Goal: Check status: Check status

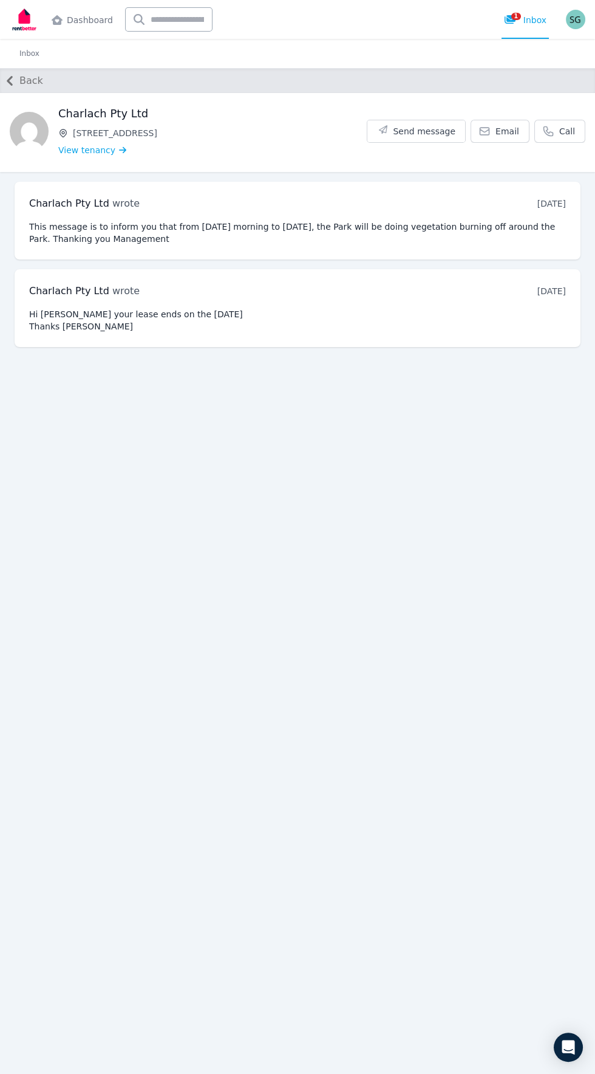
scroll to position [86, 0]
click at [123, 221] on pre "This message is to inform you that from [DATE] morning to [DATE], the Park will…" at bounding box center [297, 233] width 537 height 24
click at [36, 32] on img at bounding box center [24, 19] width 29 height 30
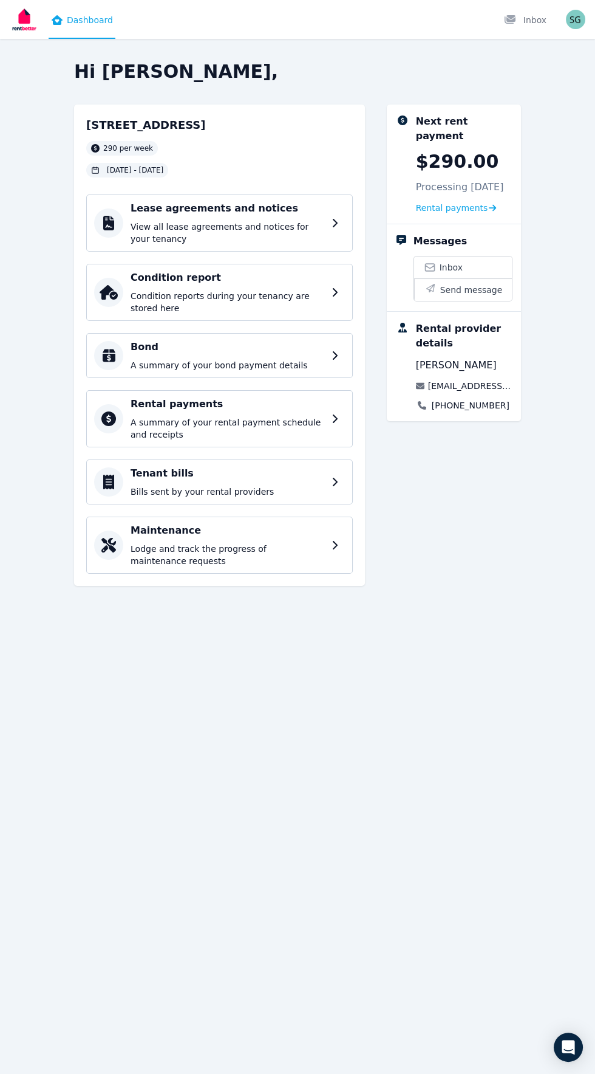
click at [467, 134] on div "Next rent payment $290.00 Processing 12 Sept 2025 Rental payments" at bounding box center [463, 164] width 95 height 100
click at [454, 180] on p "Processing 12 Sept 2025" at bounding box center [460, 187] width 88 height 15
click at [459, 158] on div "Next rent payment $290.00 Processing 12 Sept 2025 Rental payments" at bounding box center [463, 164] width 95 height 100
click at [256, 400] on h4 "Rental payments" at bounding box center [230, 404] width 199 height 15
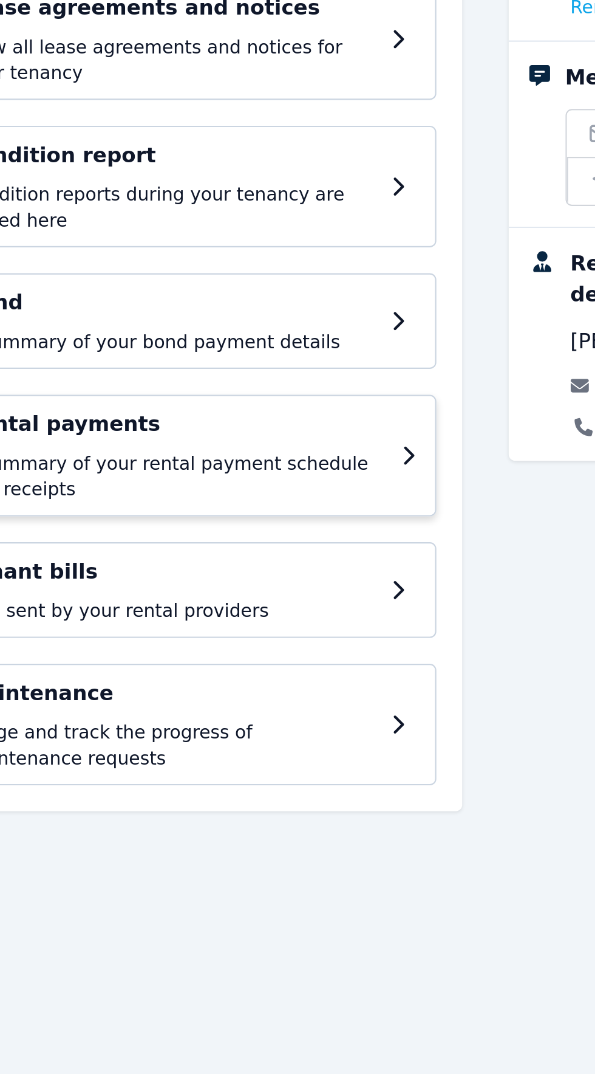
click at [331, 419] on div "Rental payments A summary of your rental payment schedule and receipts" at bounding box center [219, 418] width 267 height 57
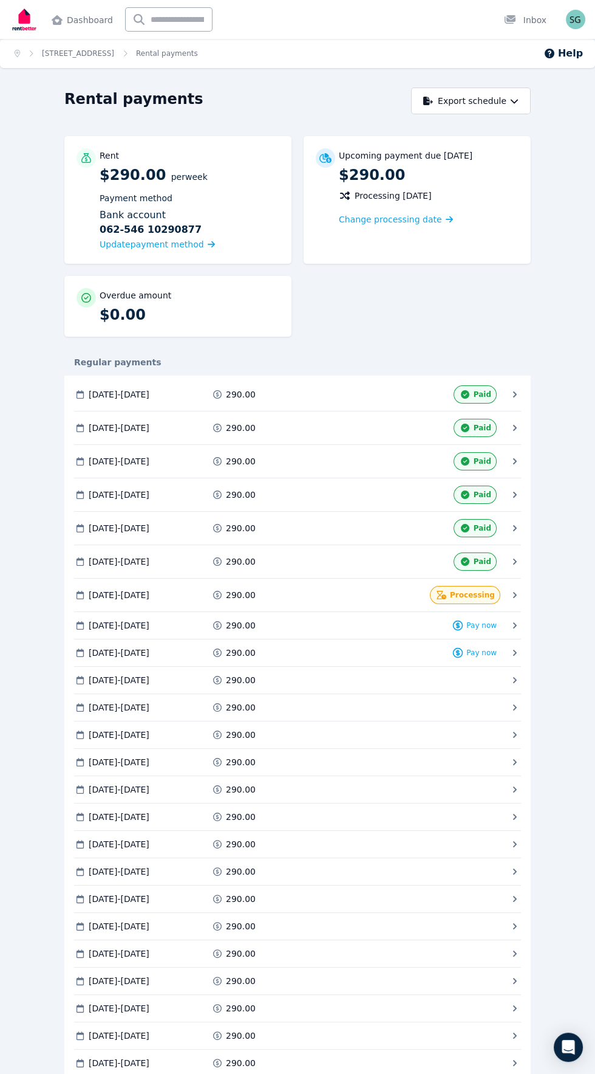
click at [32, 24] on img at bounding box center [24, 19] width 29 height 30
